Goal: Navigation & Orientation: Go to known website

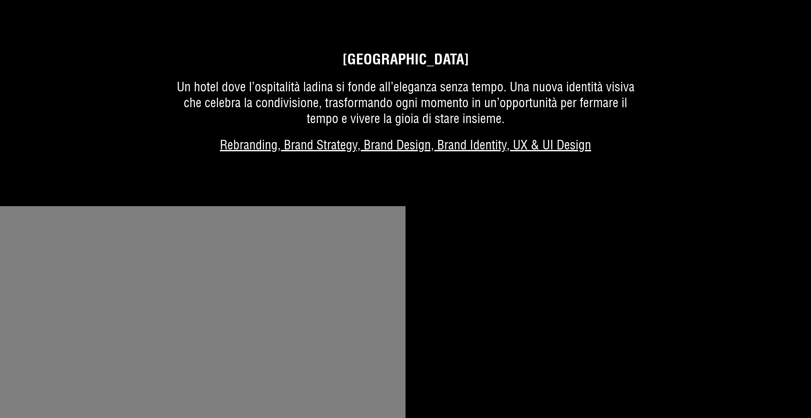
scroll to position [1359, 0]
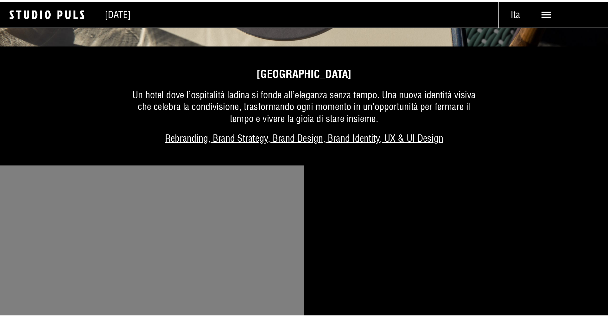
scroll to position [1403, 0]
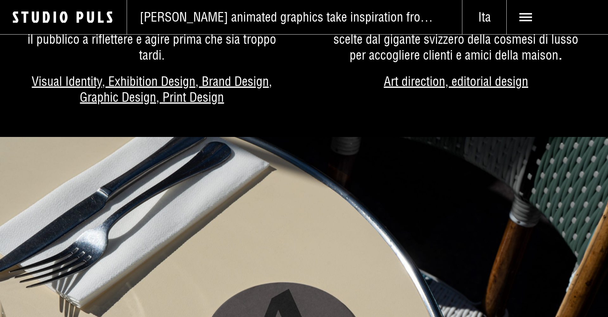
scroll to position [1000, 0]
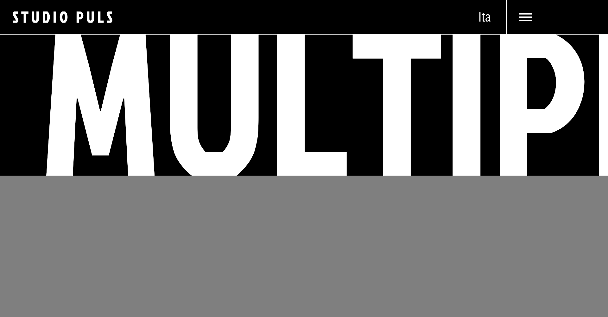
scroll to position [1000, 0]
